Goal: Obtain resource: Download file/media

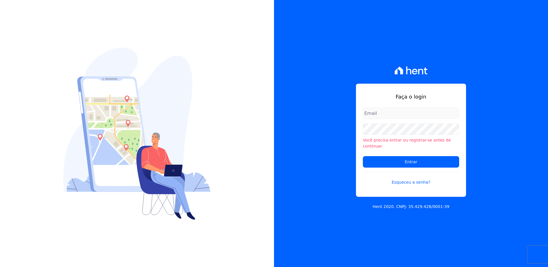
click at [371, 114] on input "email" at bounding box center [411, 113] width 96 height 11
type input "monica.kurose@e-arke.com"
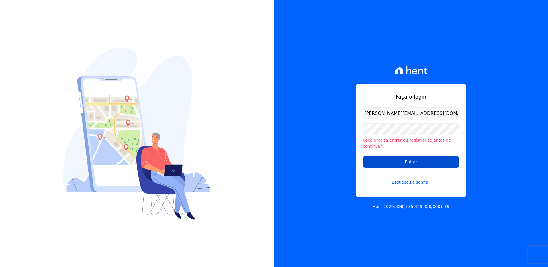
click at [399, 159] on input "Entrar" at bounding box center [411, 161] width 96 height 11
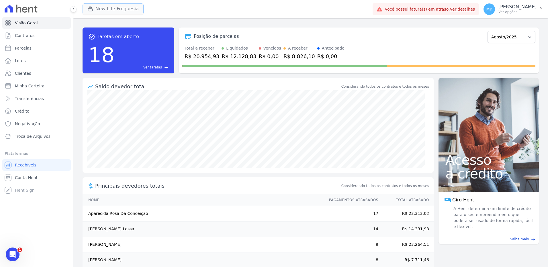
click at [115, 8] on button "New Life Freguesia" at bounding box center [113, 8] width 61 height 11
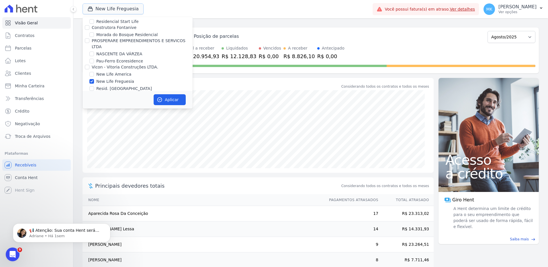
scroll to position [2262, 0]
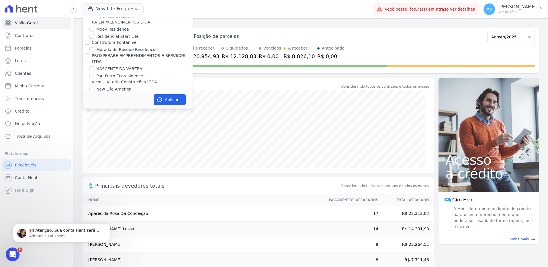
click at [93, 94] on input "New Life Freguesia" at bounding box center [91, 96] width 5 height 5
checkbox input "false"
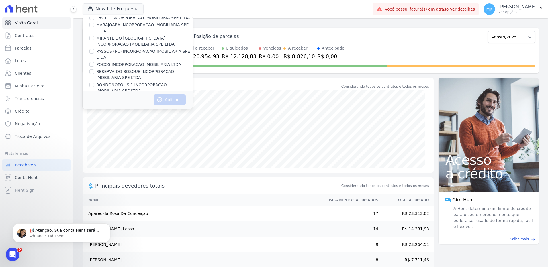
scroll to position [2568, 0]
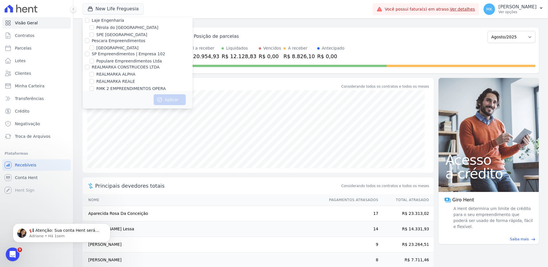
click at [87, 106] on input "Reserva Vale dos Ipes Empreendimento" at bounding box center [87, 108] width 5 height 5
checkbox input "true"
click at [177, 100] on button "Aplicar" at bounding box center [170, 99] width 32 height 11
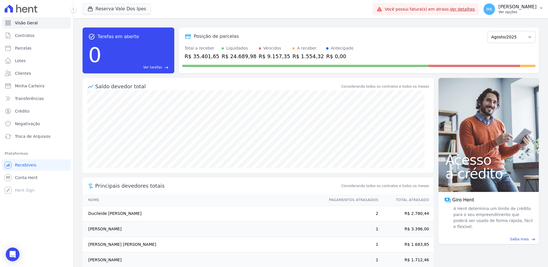
click at [532, 7] on p "[PERSON_NAME]" at bounding box center [518, 7] width 38 height 6
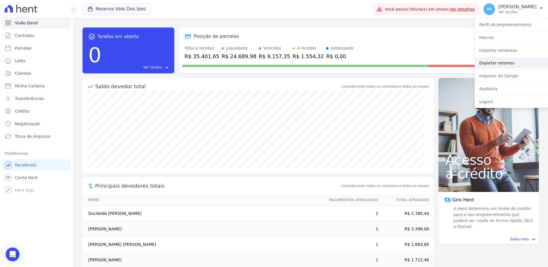
click at [498, 62] on link "Exportar retornos" at bounding box center [511, 63] width 73 height 10
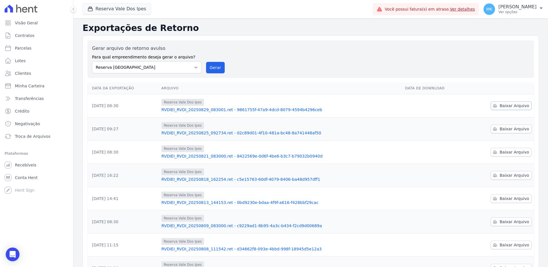
click at [512, 108] on span "Baixar Arquivo" at bounding box center [515, 106] width 30 height 6
click at [20, 165] on span "Recebíveis" at bounding box center [26, 165] width 22 height 6
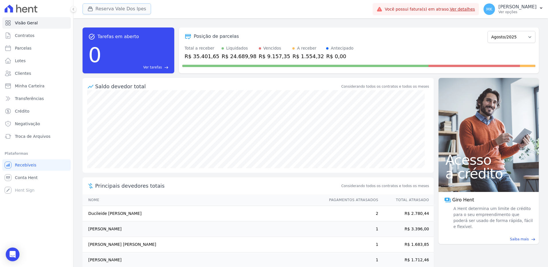
click at [120, 8] on button "Reserva Vale Dos Ipes" at bounding box center [117, 8] width 69 height 11
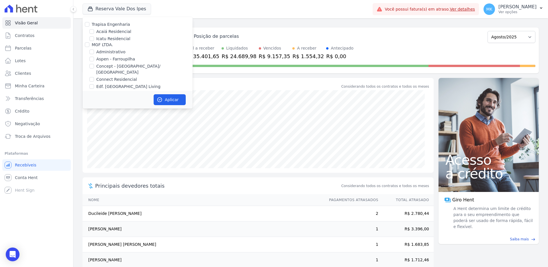
scroll to position [1607, 0]
click at [93, 77] on input "HARAS ROYAL RESIDENCE - [GEOGRAPHIC_DATA]" at bounding box center [91, 79] width 5 height 5
checkbox input "true"
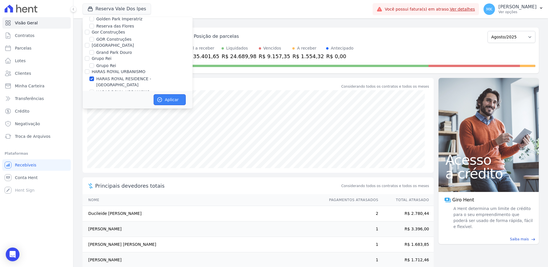
click at [168, 100] on button "Aplicar" at bounding box center [170, 99] width 32 height 11
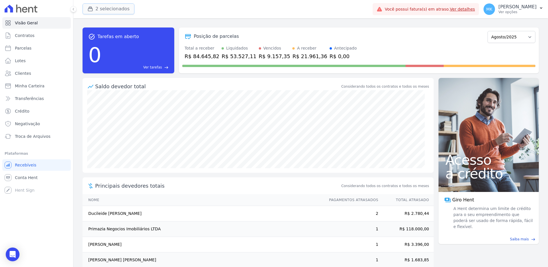
click at [119, 5] on button "2 selecionados" at bounding box center [109, 8] width 52 height 11
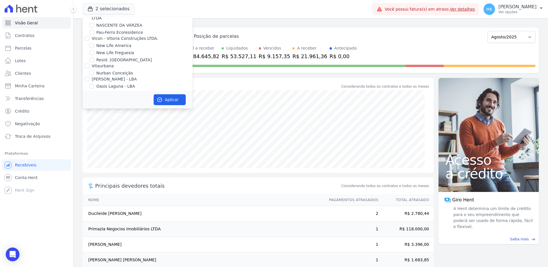
scroll to position [2568, 0]
click at [85, 106] on input "Reserva Vale dos Ipes Empreendimento" at bounding box center [87, 108] width 5 height 5
checkbox input "false"
click at [171, 99] on button "Aplicar" at bounding box center [170, 99] width 32 height 11
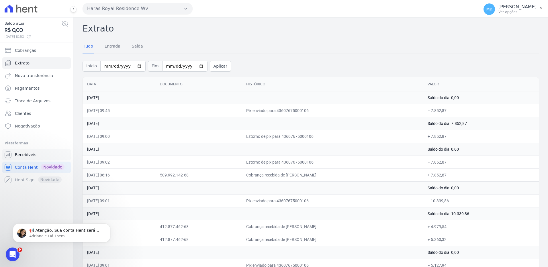
click at [28, 155] on span "Recebíveis" at bounding box center [26, 155] width 22 height 6
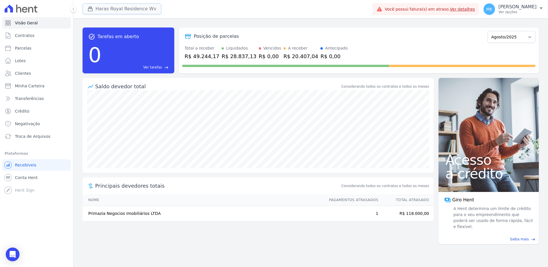
click at [139, 7] on button "Haras Royal Residence Wv" at bounding box center [122, 8] width 79 height 11
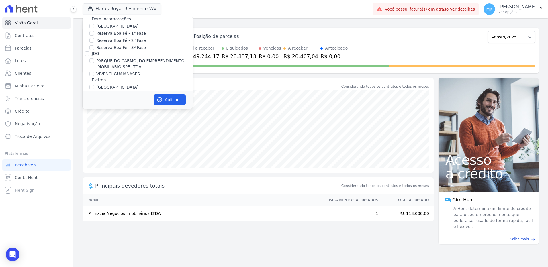
scroll to position [1607, 0]
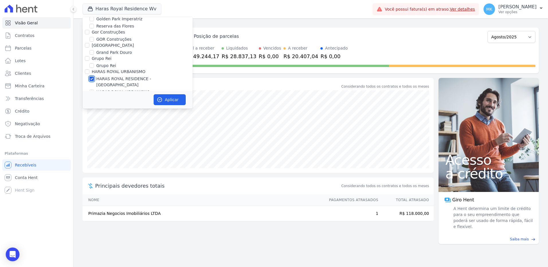
click at [92, 77] on input "HARAS ROYAL RESIDENCE - [GEOGRAPHIC_DATA]" at bounding box center [91, 79] width 5 height 5
checkbox input "false"
click at [91, 90] on input "HARAS ROYAL URBANISMO" at bounding box center [91, 92] width 5 height 5
checkbox input "true"
click at [167, 98] on button "Aplicar" at bounding box center [170, 99] width 32 height 11
